Goal: Book appointment/travel/reservation

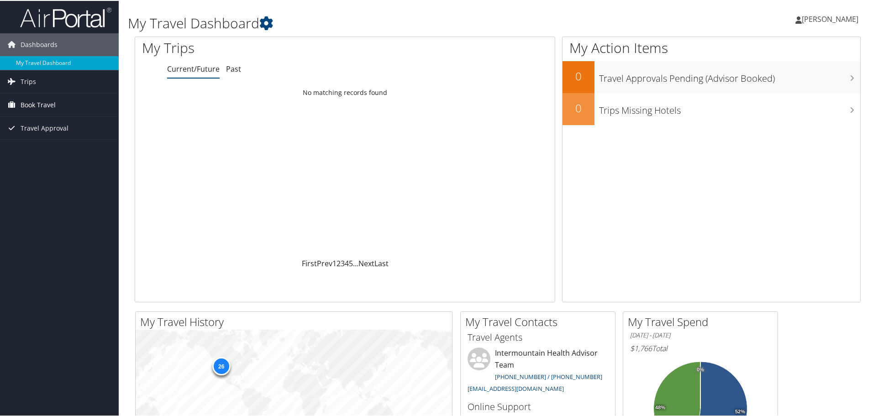
click at [61, 102] on link "Book Travel" at bounding box center [59, 104] width 119 height 23
click at [71, 153] on link "Book/Manage Online Trips" at bounding box center [59, 150] width 119 height 14
